Goal: Information Seeking & Learning: Learn about a topic

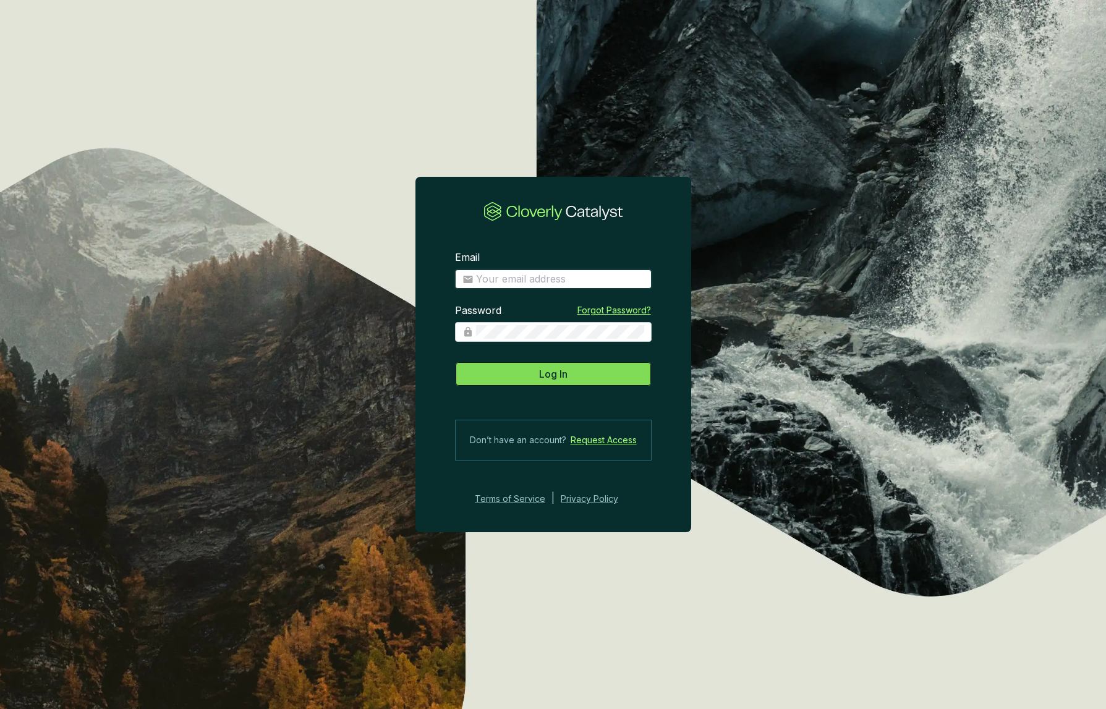
type input "[PERSON_NAME][EMAIL_ADDRESS][DOMAIN_NAME]"
click at [551, 375] on span "Log In" at bounding box center [553, 374] width 28 height 15
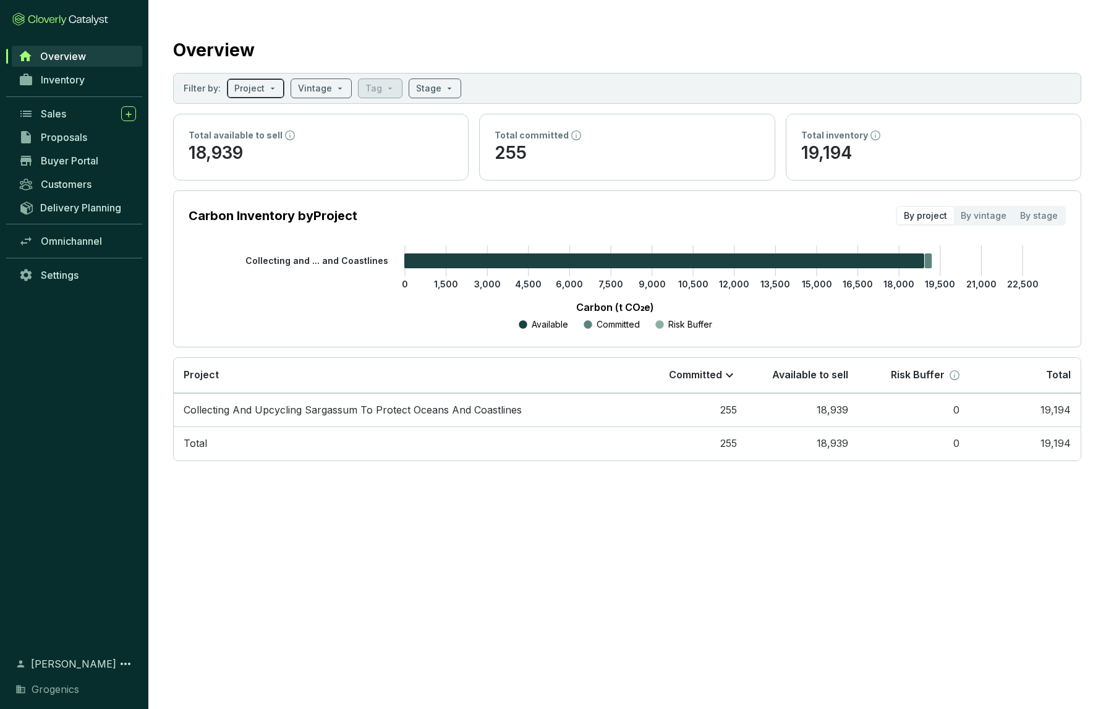
click at [254, 90] on input "search" at bounding box center [249, 88] width 30 height 19
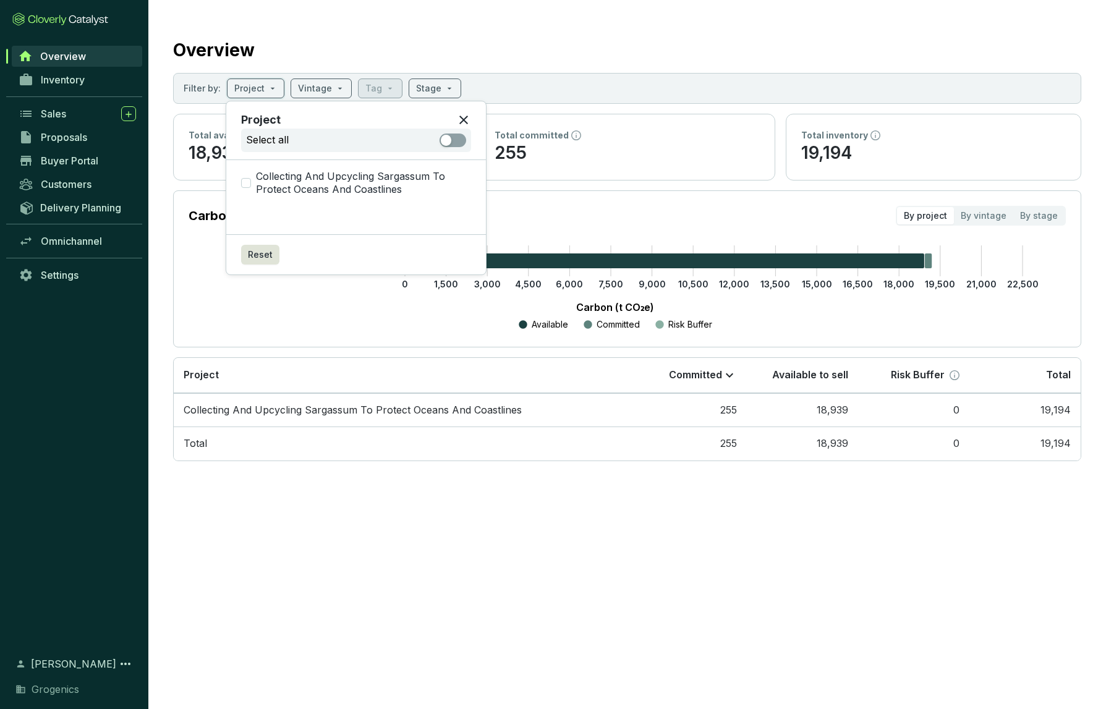
click at [307, 316] on div "Carbon (t CO₂e) Available Committed Risk Buffer" at bounding box center [614, 313] width 815 height 37
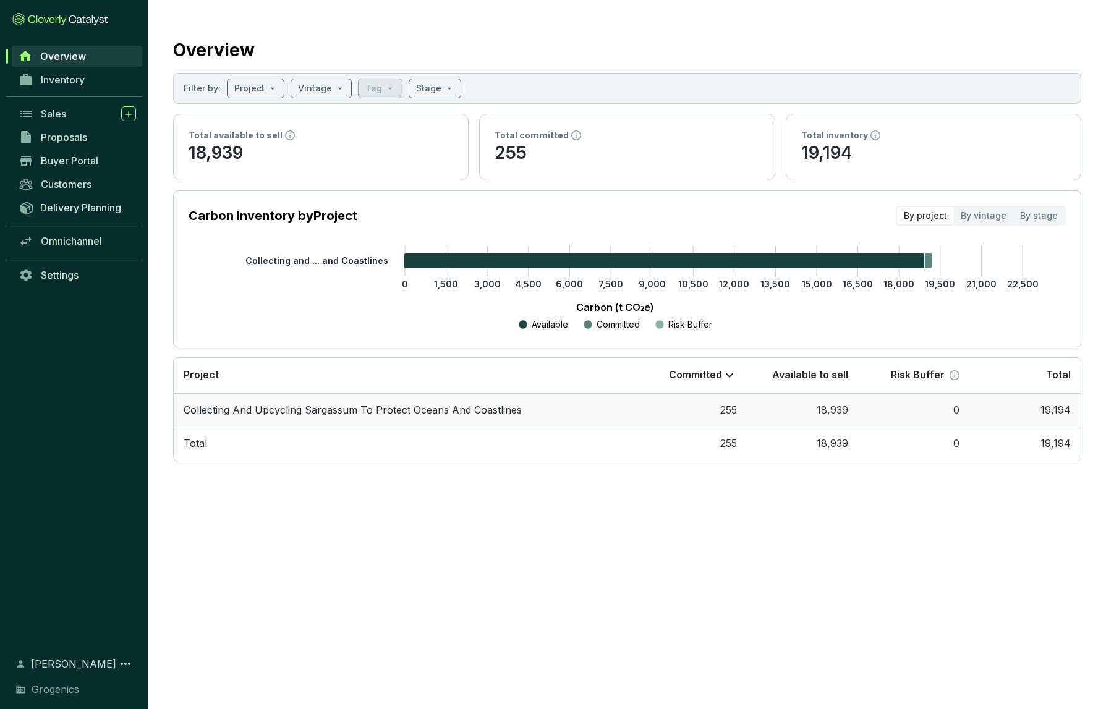
click at [464, 405] on td "Collecting And Upcycling Sargassum To Protect Oceans And Coastlines" at bounding box center [405, 410] width 462 height 34
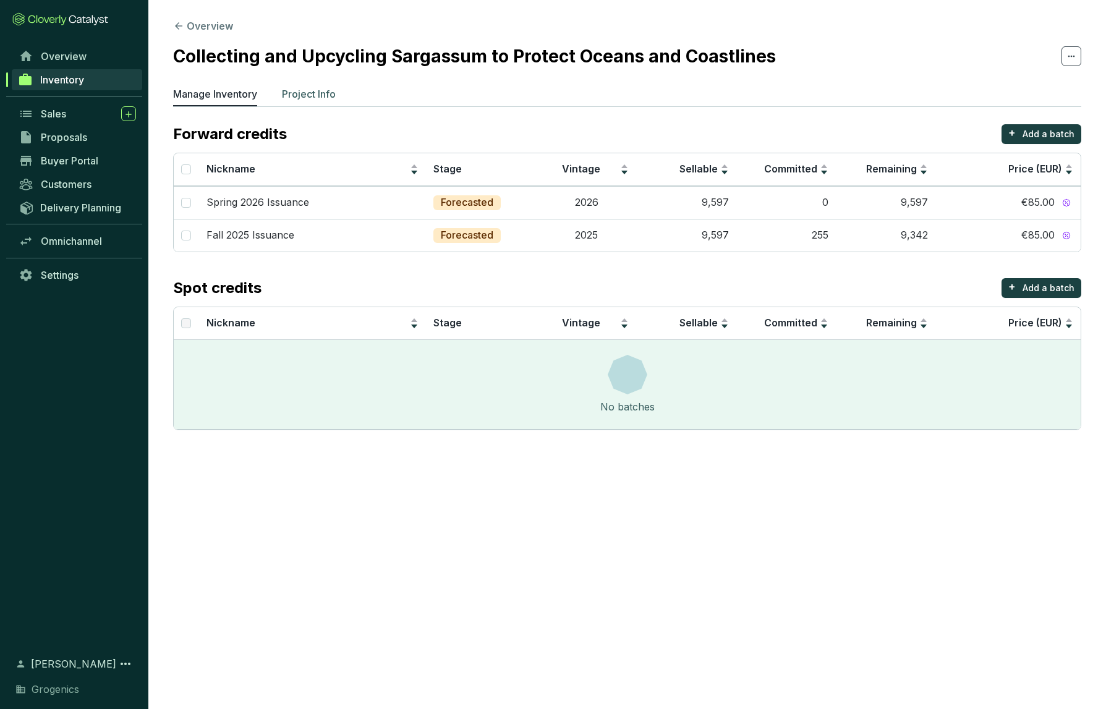
click at [316, 92] on p "Project Info" at bounding box center [309, 94] width 54 height 15
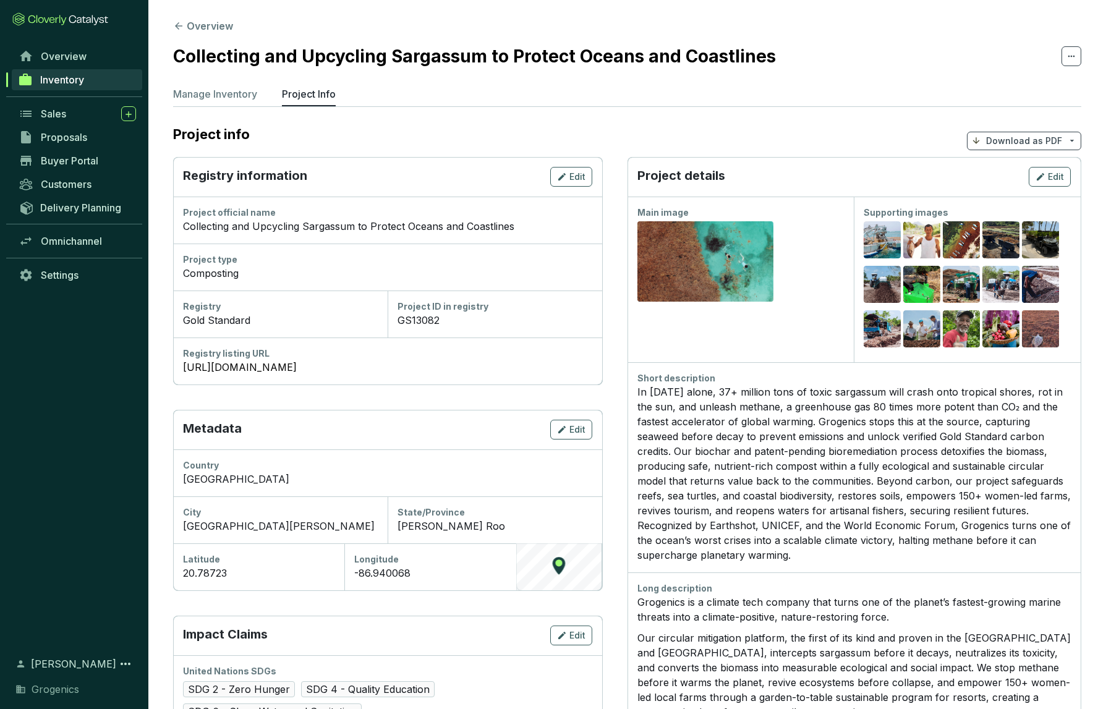
click at [1014, 143] on p "Download as PDF" at bounding box center [1024, 141] width 76 height 12
click at [1010, 171] on span "Show pricing" at bounding box center [1024, 170] width 56 height 10
click at [1018, 166] on span "Show pricing" at bounding box center [1024, 170] width 56 height 10
